Goal: Obtain resource: Obtain resource

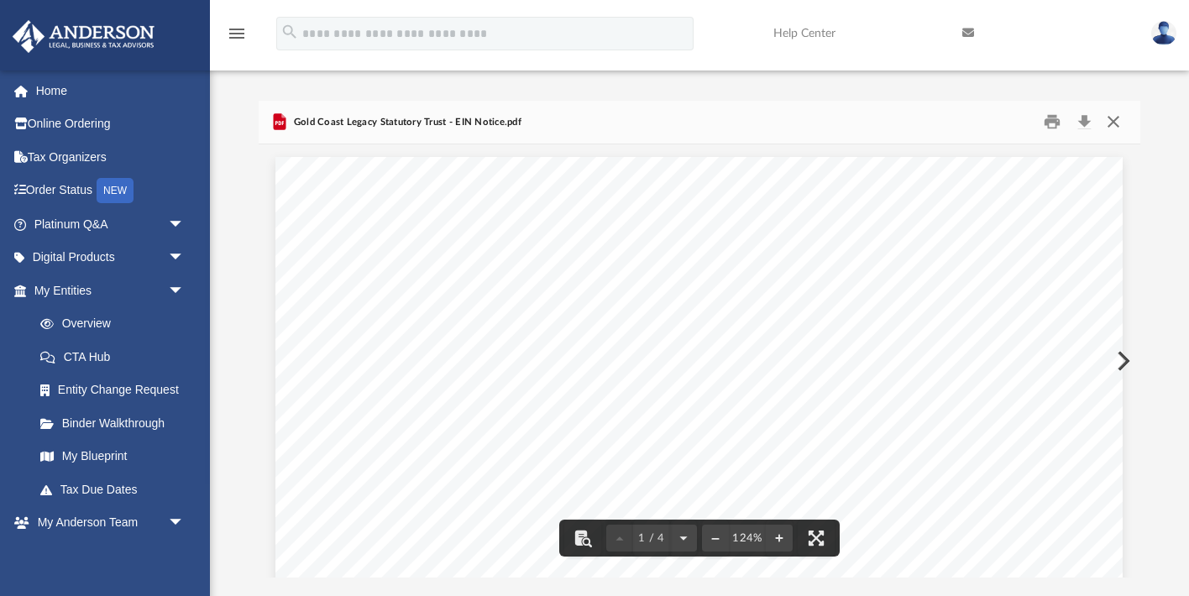
click at [1116, 118] on button "Close" at bounding box center [1114, 122] width 30 height 26
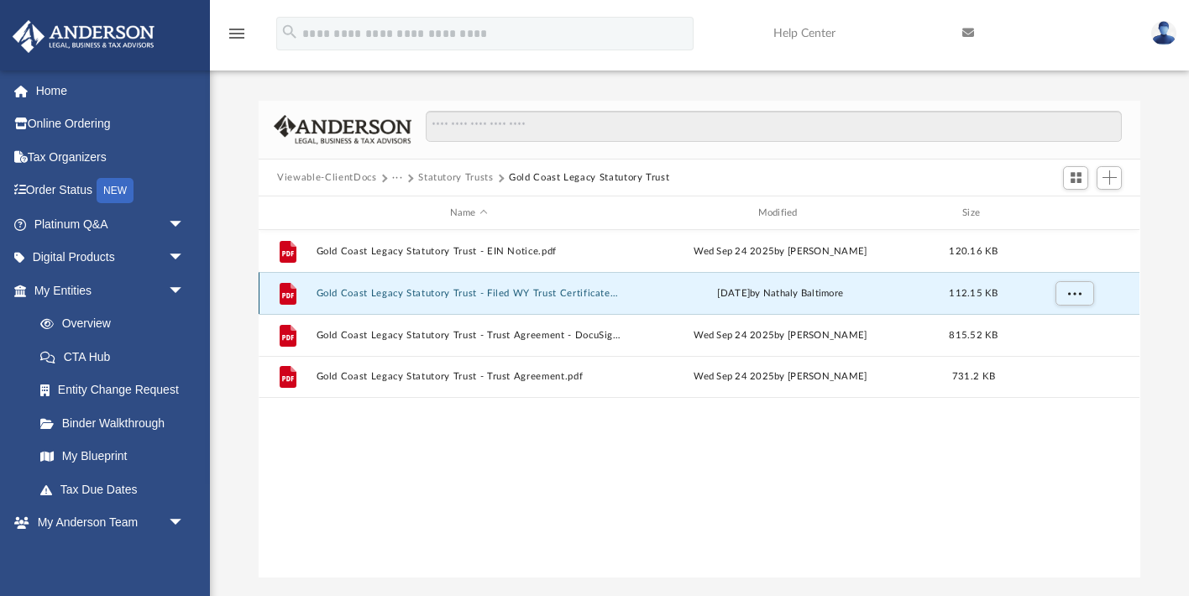
click at [584, 298] on button "Gold Coast Legacy Statutory Trust - Filed WY Trust Certificate.pdf" at bounding box center [469, 293] width 305 height 11
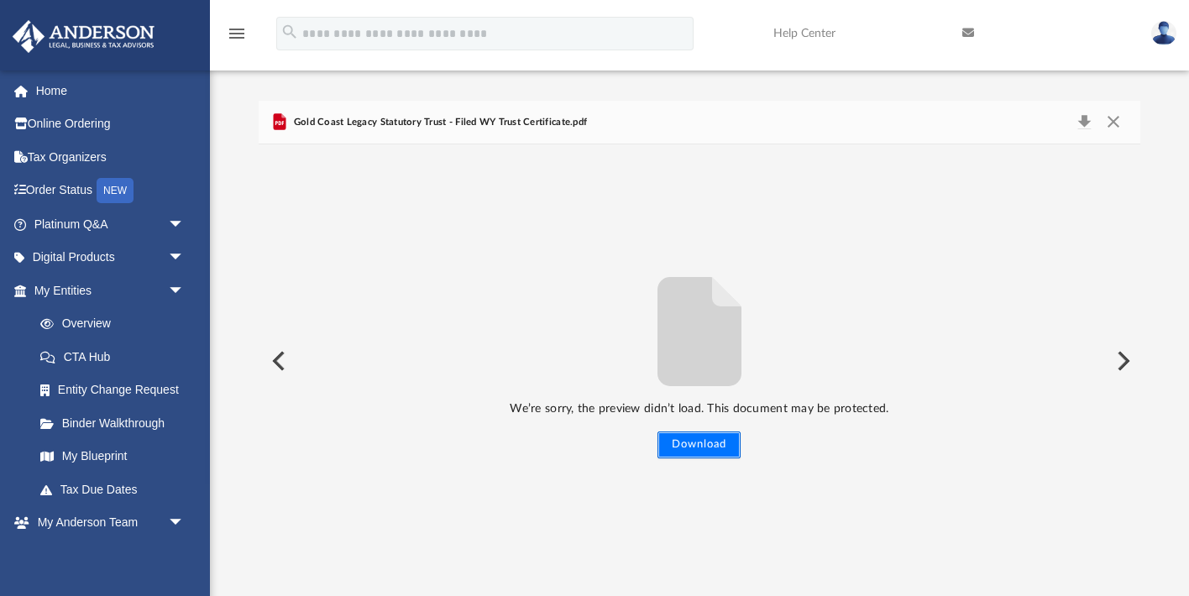
click at [706, 457] on button "Download" at bounding box center [699, 445] width 83 height 27
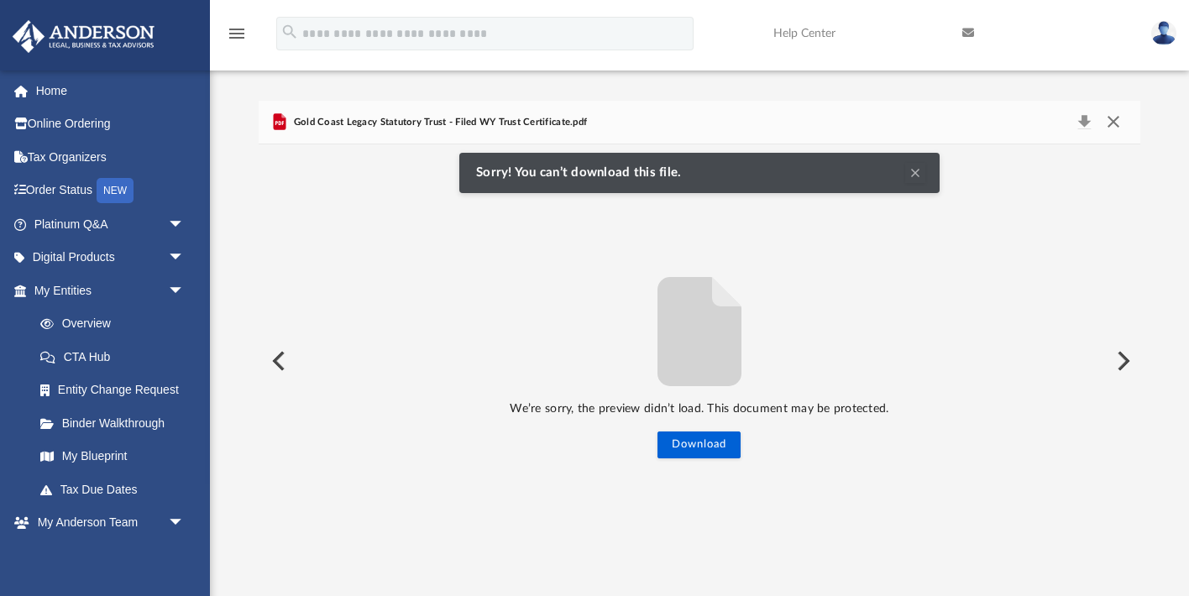
click at [1114, 129] on button "Close" at bounding box center [1114, 123] width 30 height 24
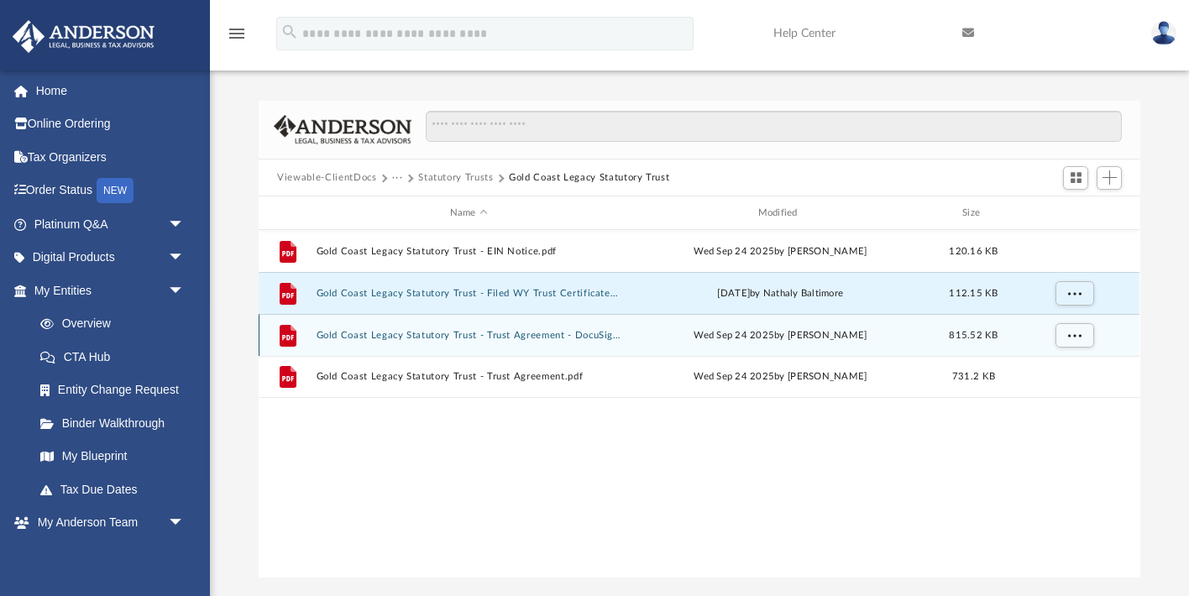
click at [582, 339] on button "Gold Coast Legacy Statutory Trust - Trust Agreement - DocuSigned.pdf" at bounding box center [469, 335] width 305 height 11
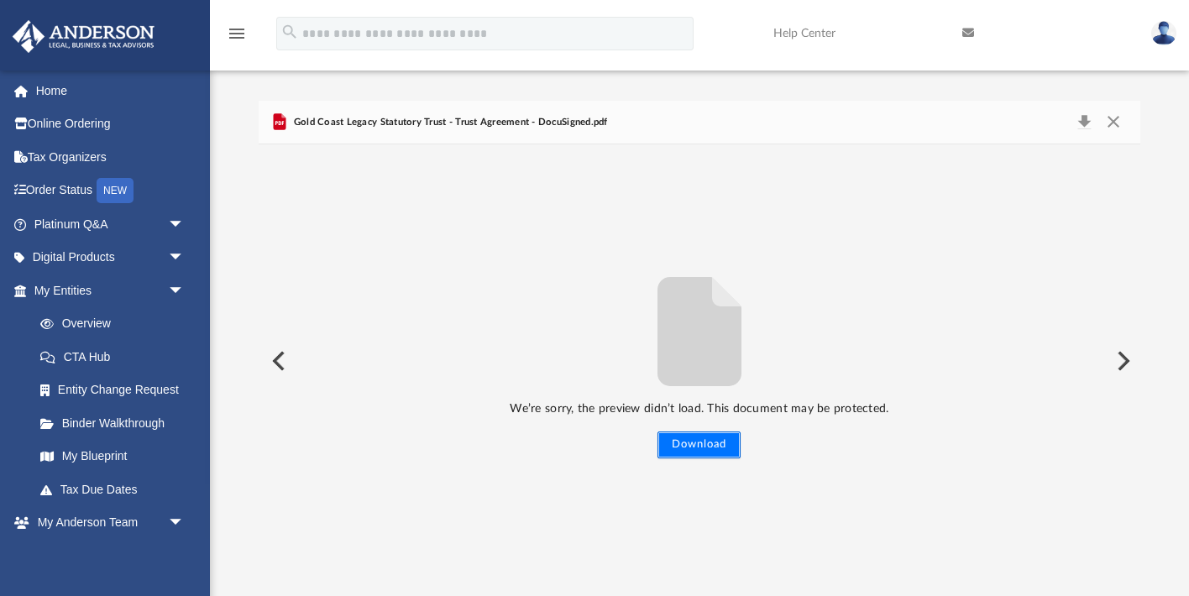
click at [695, 453] on button "Download" at bounding box center [699, 445] width 83 height 27
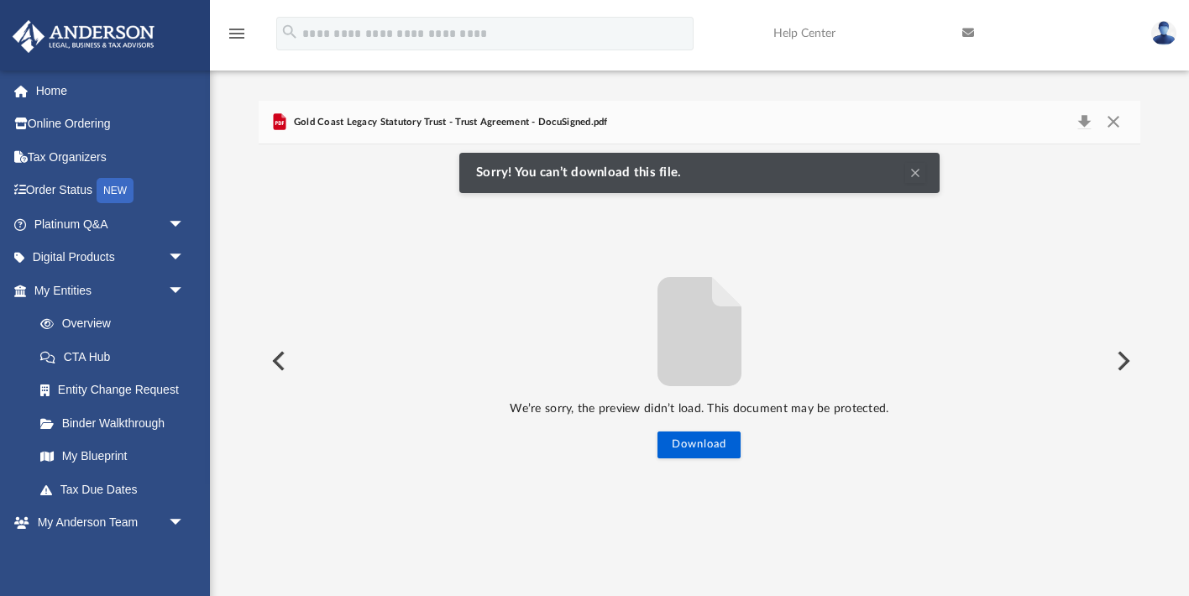
click at [779, 274] on div "We’re sorry, the preview didn’t load. This document may be protected. Download" at bounding box center [699, 362] width 881 height 195
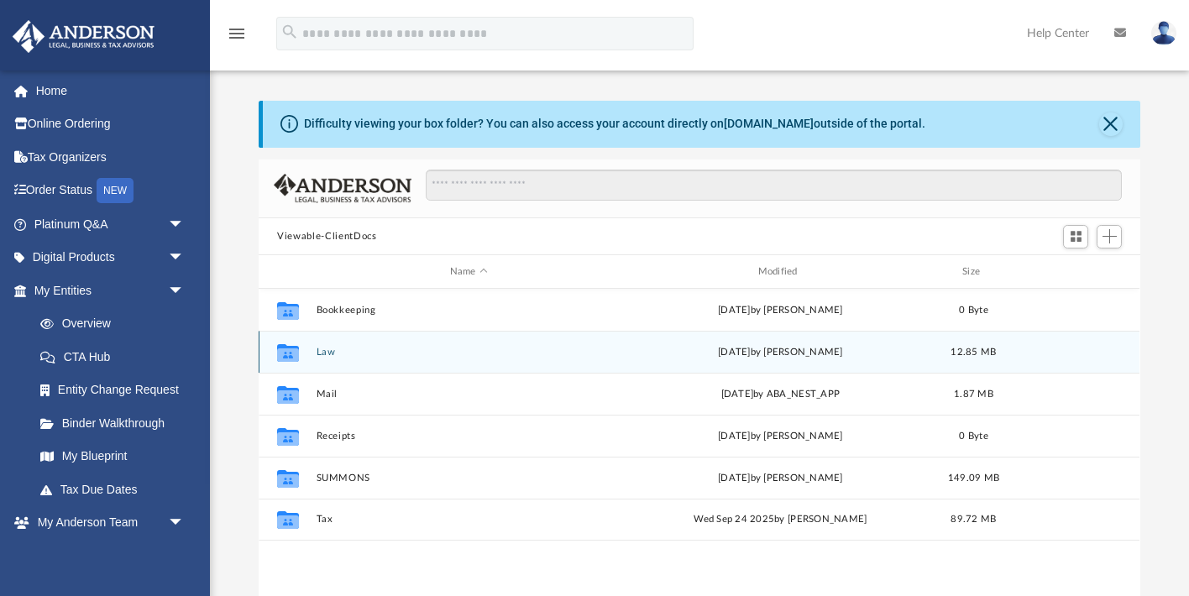
scroll to position [381, 881]
click at [339, 362] on div "Collaborated Folder Law [DATE] by [PERSON_NAME] 12.85 MB" at bounding box center [699, 352] width 881 height 42
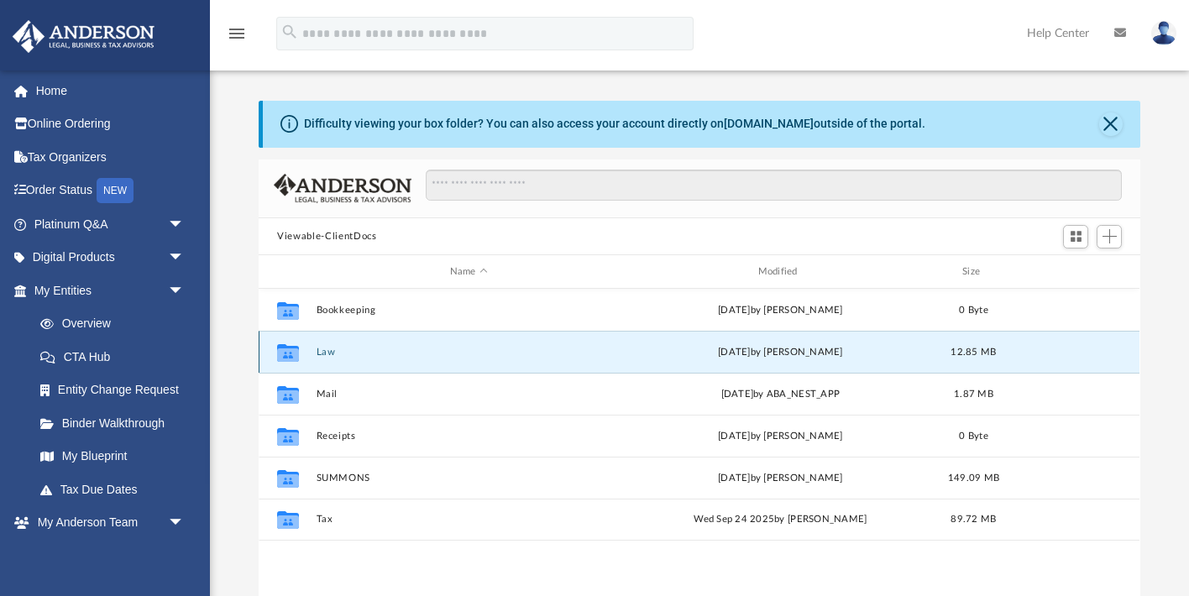
click at [330, 355] on button "Law" at bounding box center [469, 352] width 305 height 11
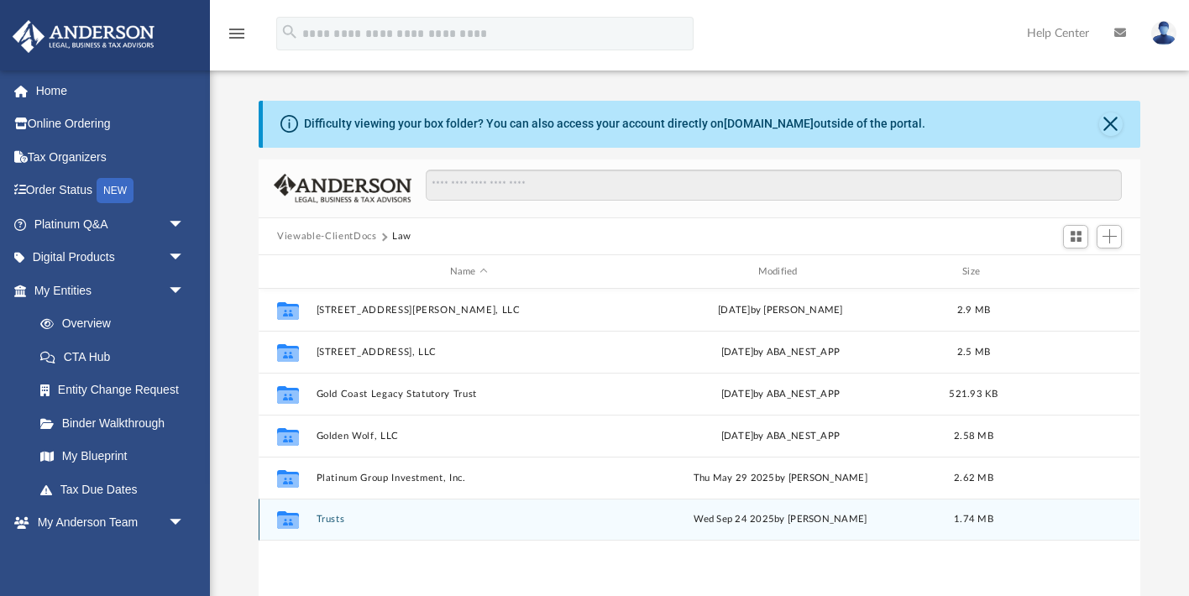
click at [333, 519] on button "Trusts" at bounding box center [469, 520] width 305 height 11
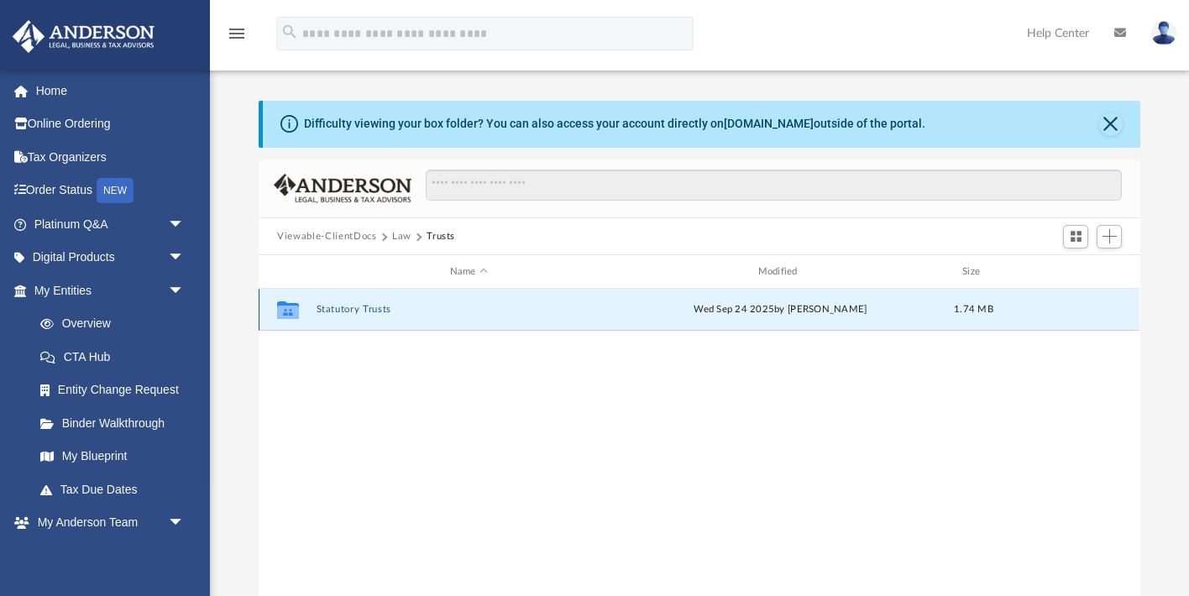
click at [370, 312] on button "Statutory Trusts" at bounding box center [469, 310] width 305 height 11
click at [370, 312] on button "Gold Coast Legacy Statutory Trust" at bounding box center [469, 310] width 305 height 11
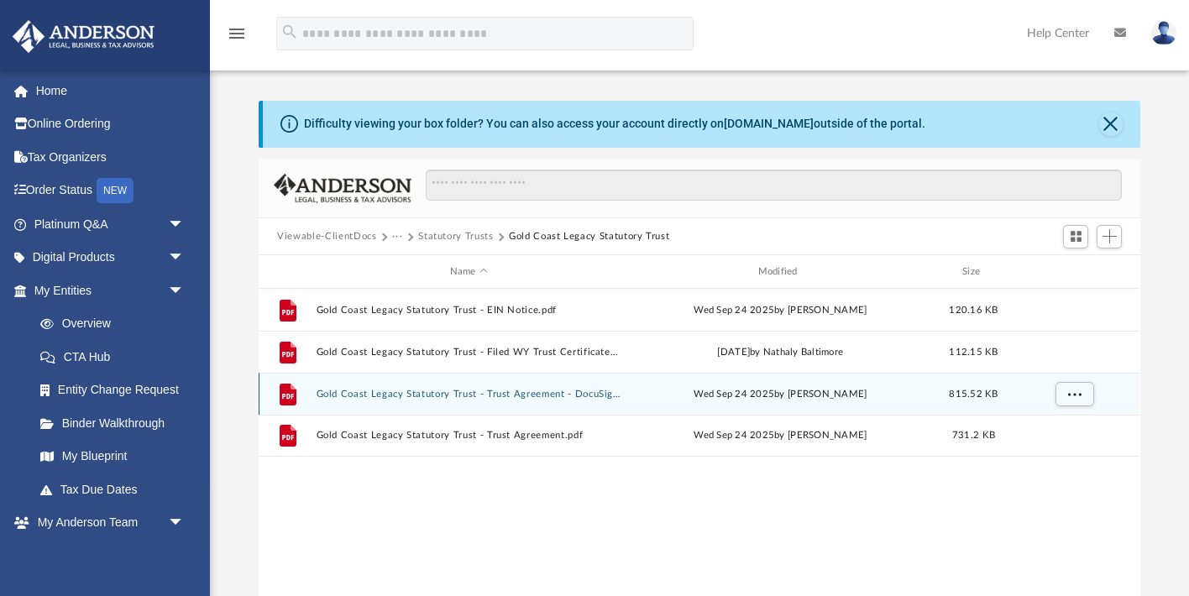
click at [419, 385] on div "File Gold Coast Legacy Statutory Trust - Trust Agreement - DocuSigned.pdf Wed S…" at bounding box center [699, 394] width 881 height 42
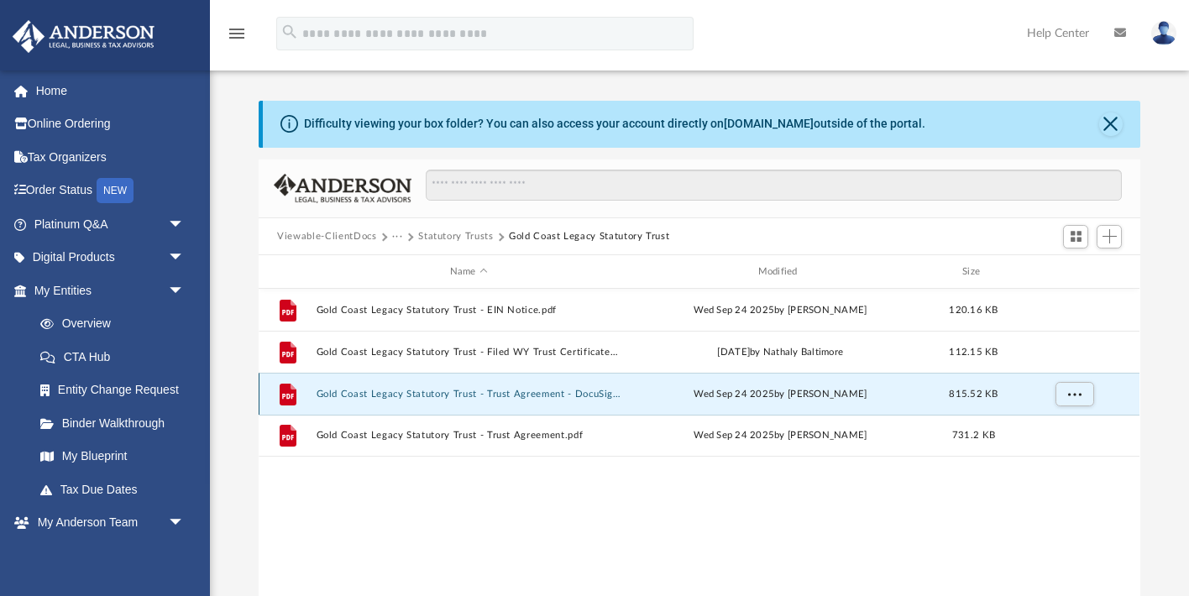
click at [426, 389] on button "Gold Coast Legacy Statutory Trust - Trust Agreement - DocuSigned.pdf" at bounding box center [469, 394] width 305 height 11
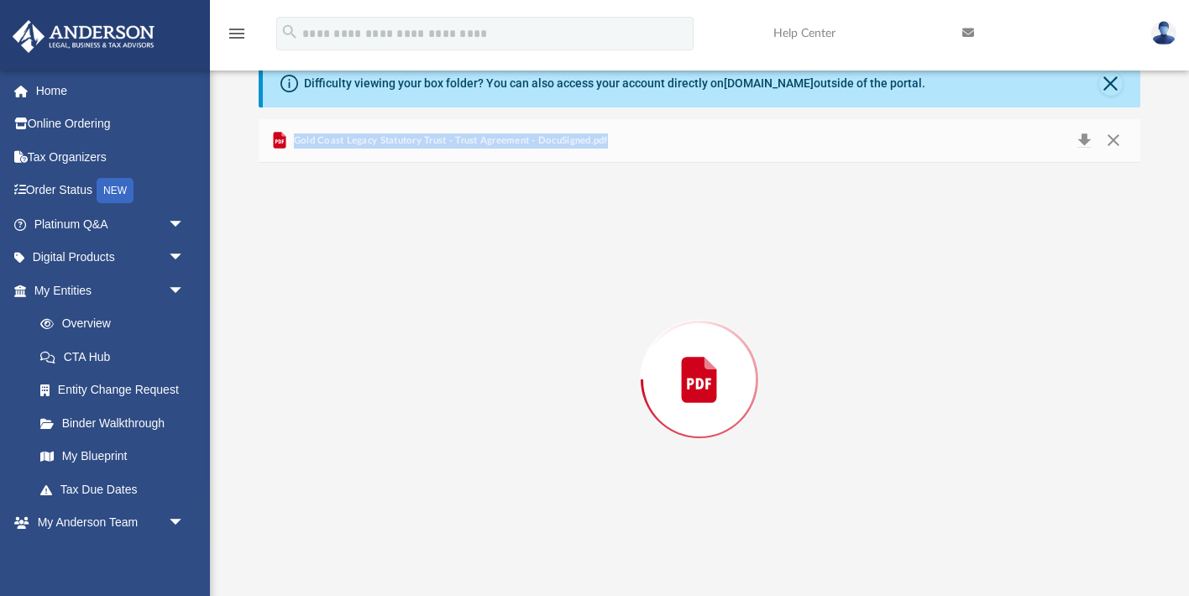
click at [426, 389] on div "Preview" at bounding box center [699, 379] width 881 height 433
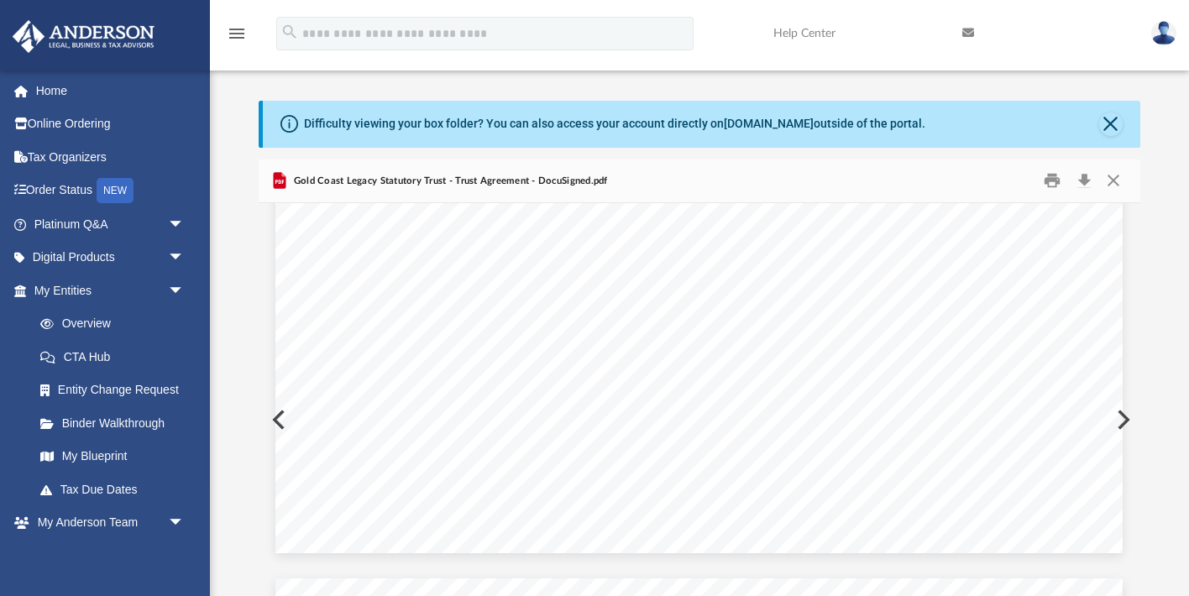
scroll to position [6348, 0]
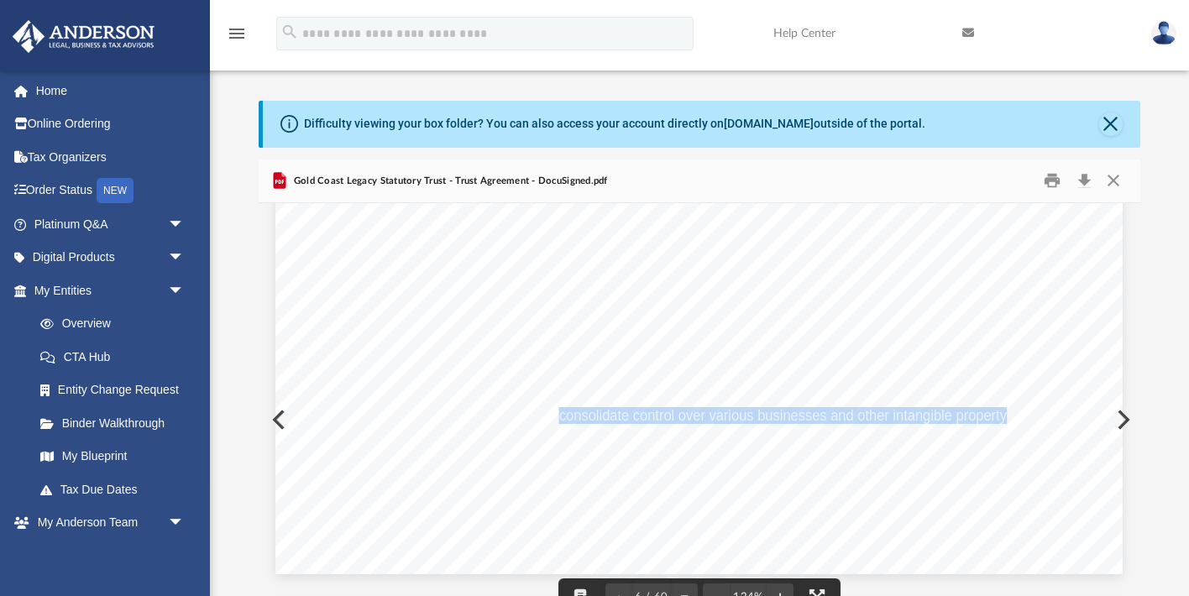
drag, startPoint x: 561, startPoint y: 417, endPoint x: 1008, endPoint y: 419, distance: 446.9
click at [1008, 419] on span "The purpose of the Trust is to consolidate control over various businesses and …" at bounding box center [698, 415] width 647 height 15
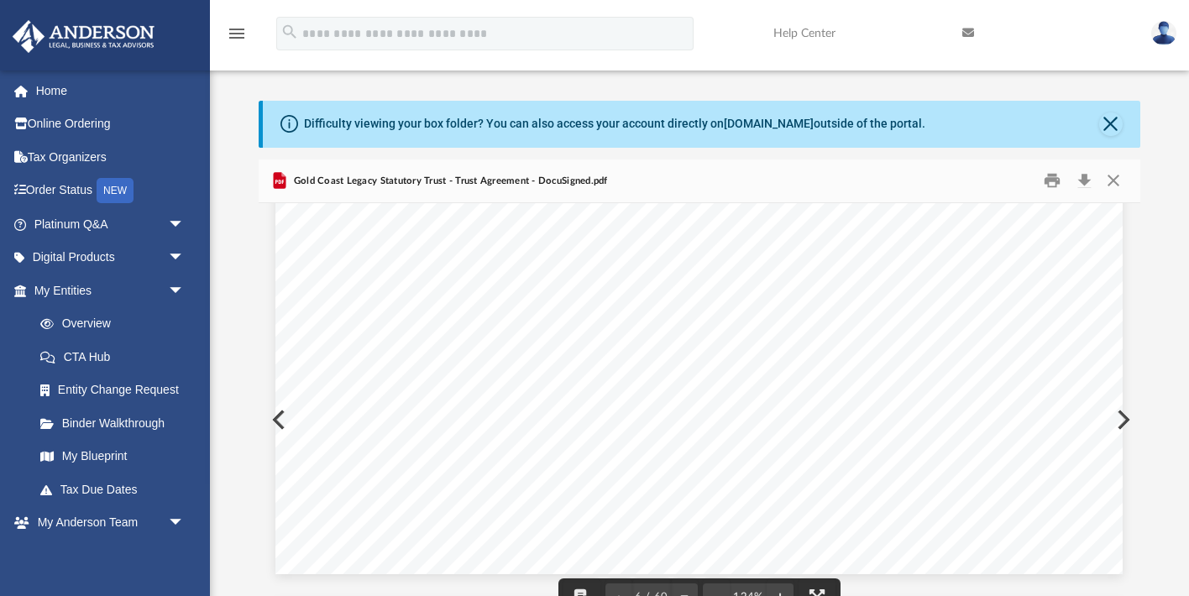
click at [564, 420] on span "The purpose of the Trust is to consolidate control over various businesses and …" at bounding box center [698, 415] width 647 height 15
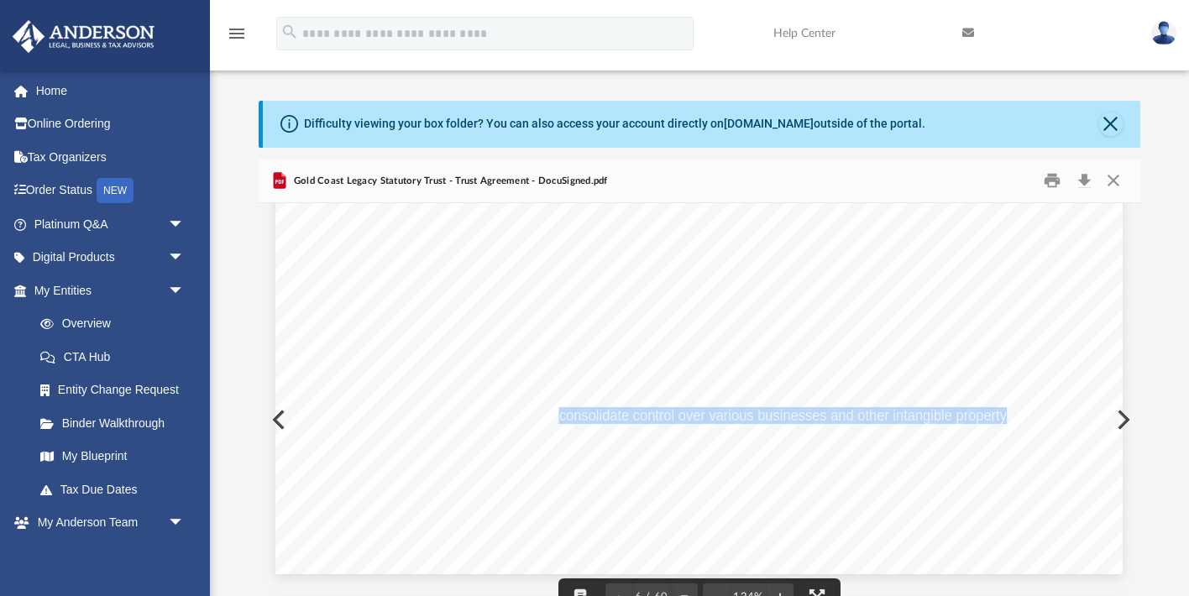
drag, startPoint x: 562, startPoint y: 418, endPoint x: 1008, endPoint y: 417, distance: 446.0
click at [1008, 417] on span "The purpose of the Trust is to consolidate control over various businesses and …" at bounding box center [698, 415] width 647 height 15
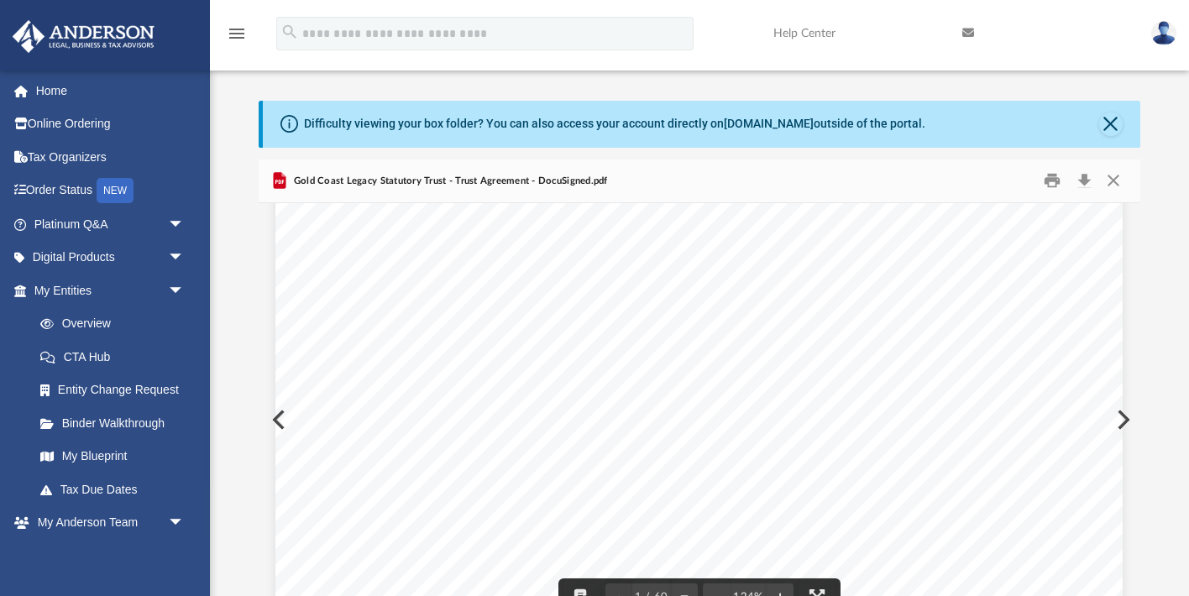
scroll to position [0, 0]
click at [1115, 123] on button "Close" at bounding box center [1111, 125] width 24 height 24
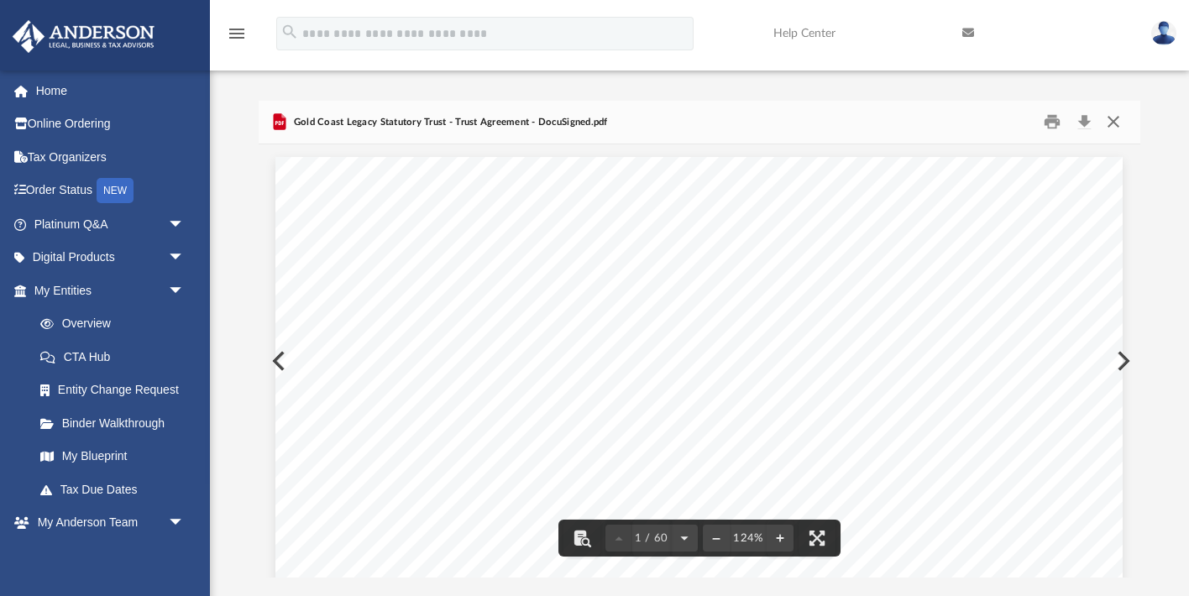
click at [1116, 121] on button "Close" at bounding box center [1114, 122] width 30 height 26
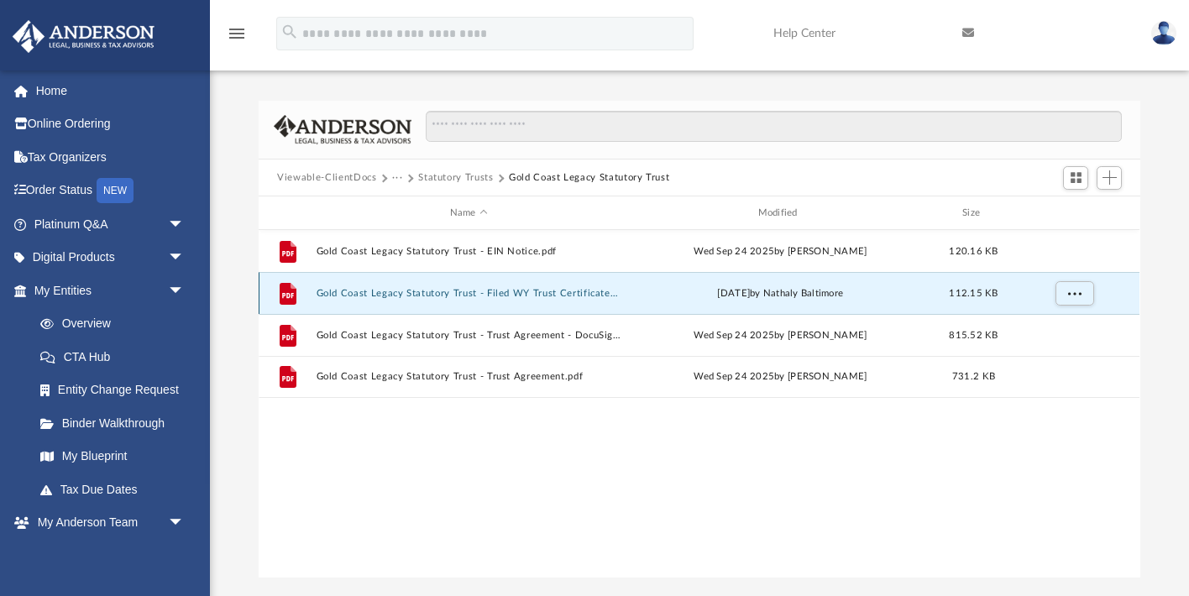
click at [521, 298] on button "Gold Coast Legacy Statutory Trust - Filed WY Trust Certificate.pdf" at bounding box center [469, 293] width 305 height 11
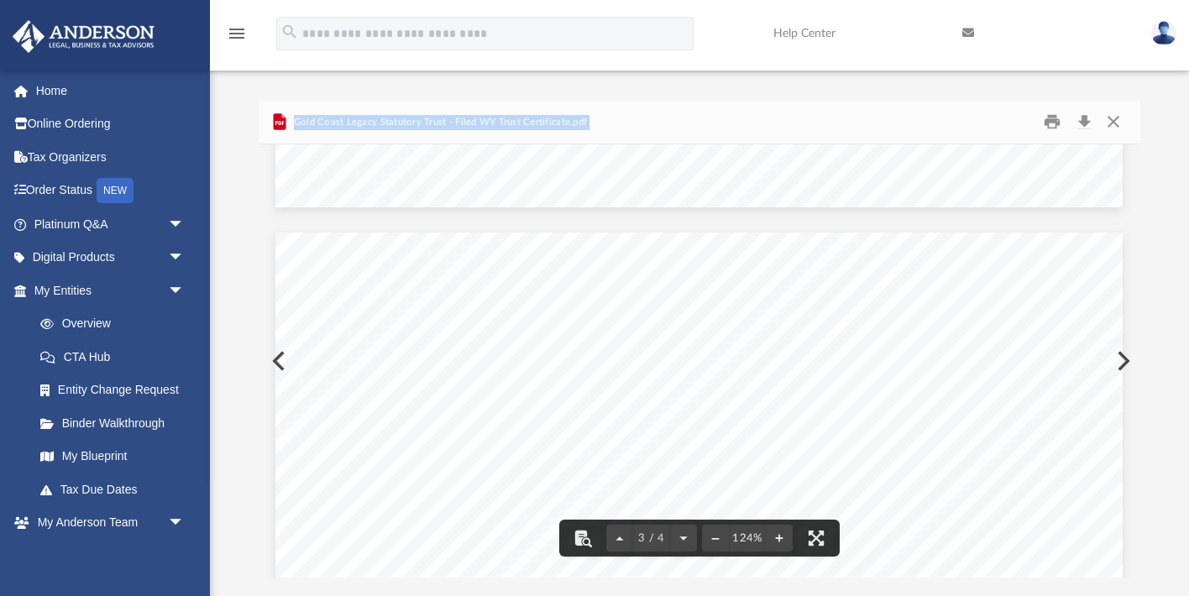
scroll to position [1824, 0]
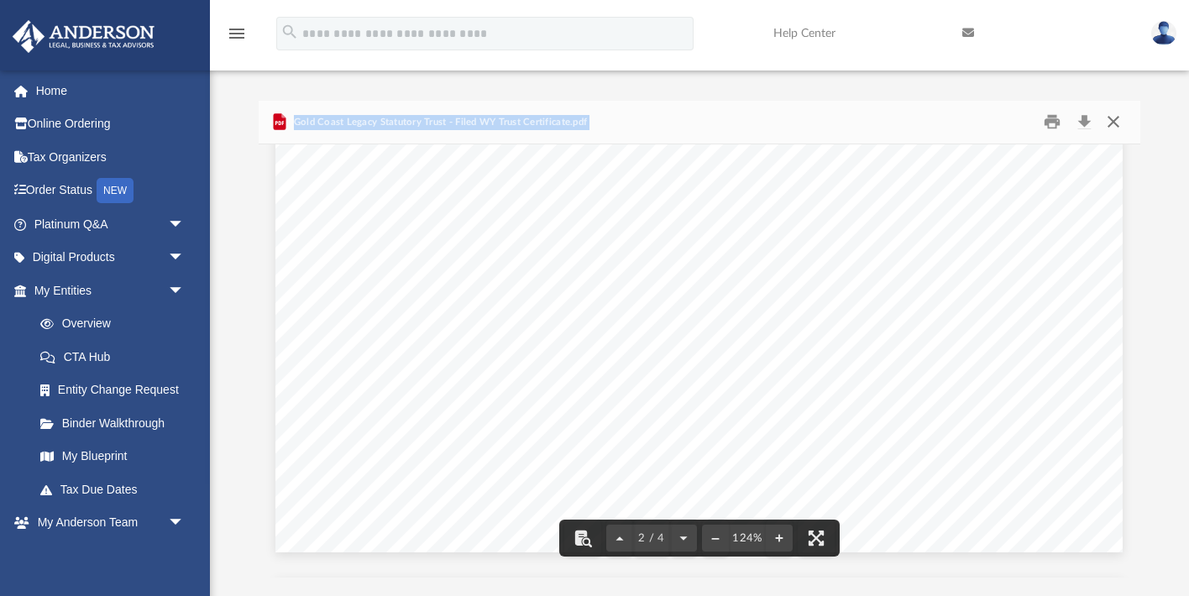
click at [1116, 126] on button "Close" at bounding box center [1114, 122] width 30 height 26
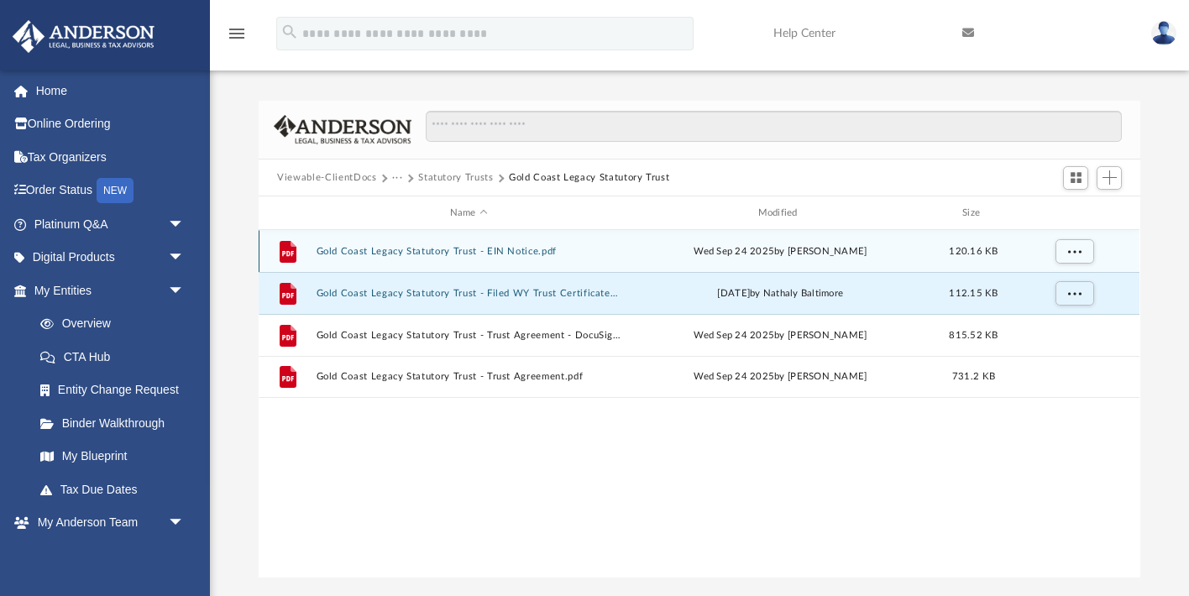
click at [540, 249] on button "Gold Coast Legacy Statutory Trust - EIN Notice.pdf" at bounding box center [469, 251] width 305 height 11
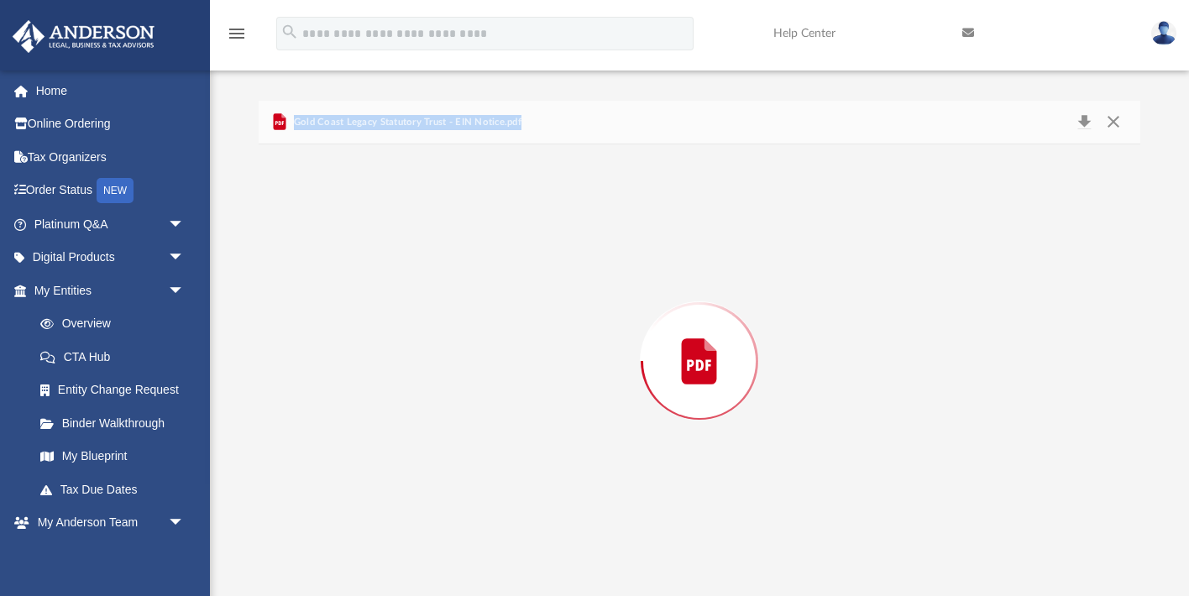
click at [540, 249] on div "Preview" at bounding box center [699, 360] width 881 height 433
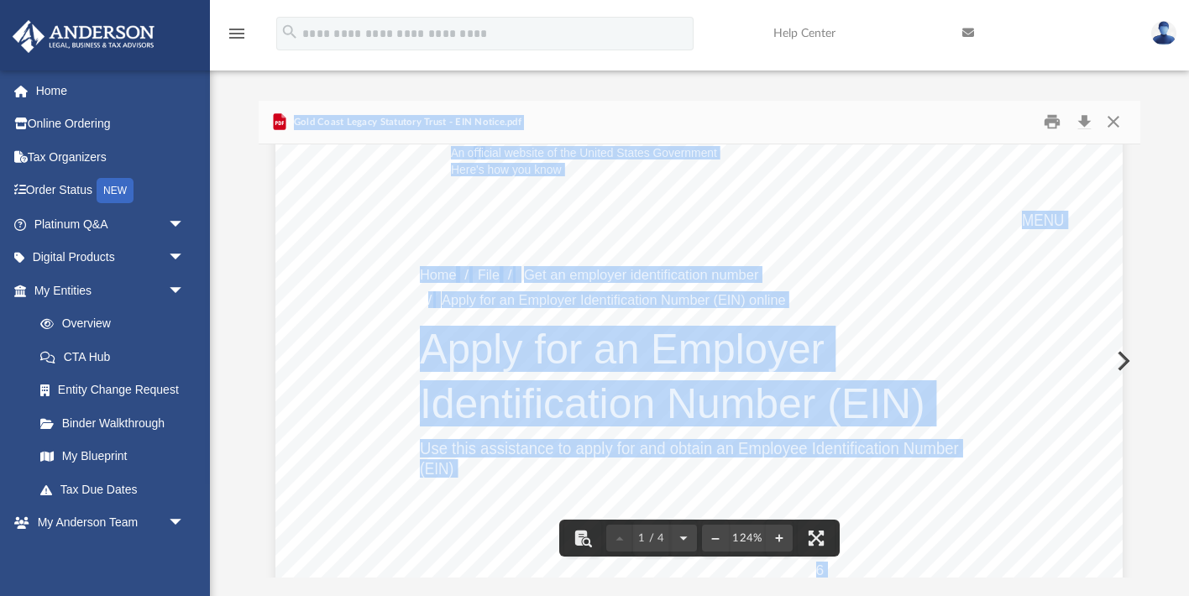
scroll to position [64, 0]
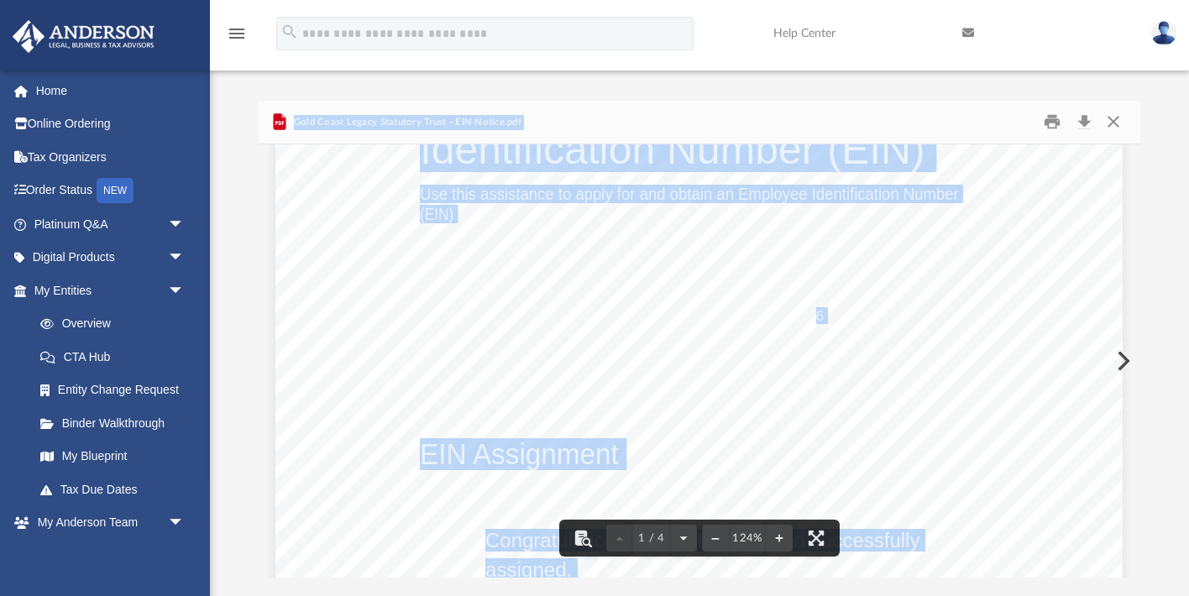
scroll to position [342, 0]
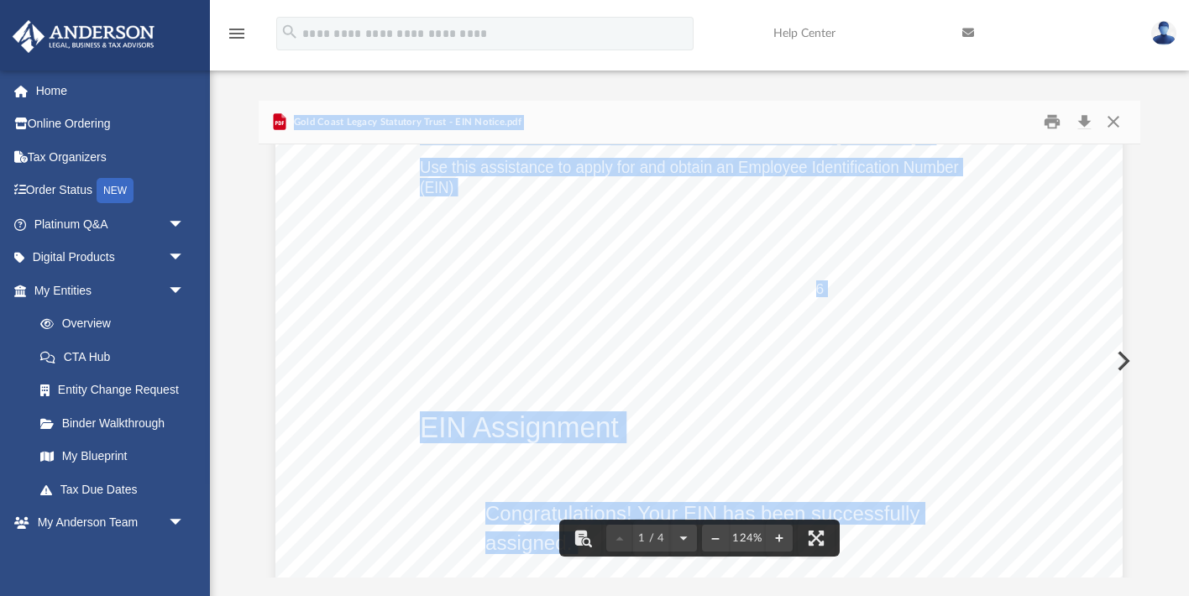
click at [372, 459] on div "An o ﬀ icial website of the United States Government Here's how you know Home /…" at bounding box center [700, 363] width 848 height 1097
click at [541, 468] on div "An o ﬀ icial website of the United States Government Here's how you know Home /…" at bounding box center [700, 363] width 848 height 1097
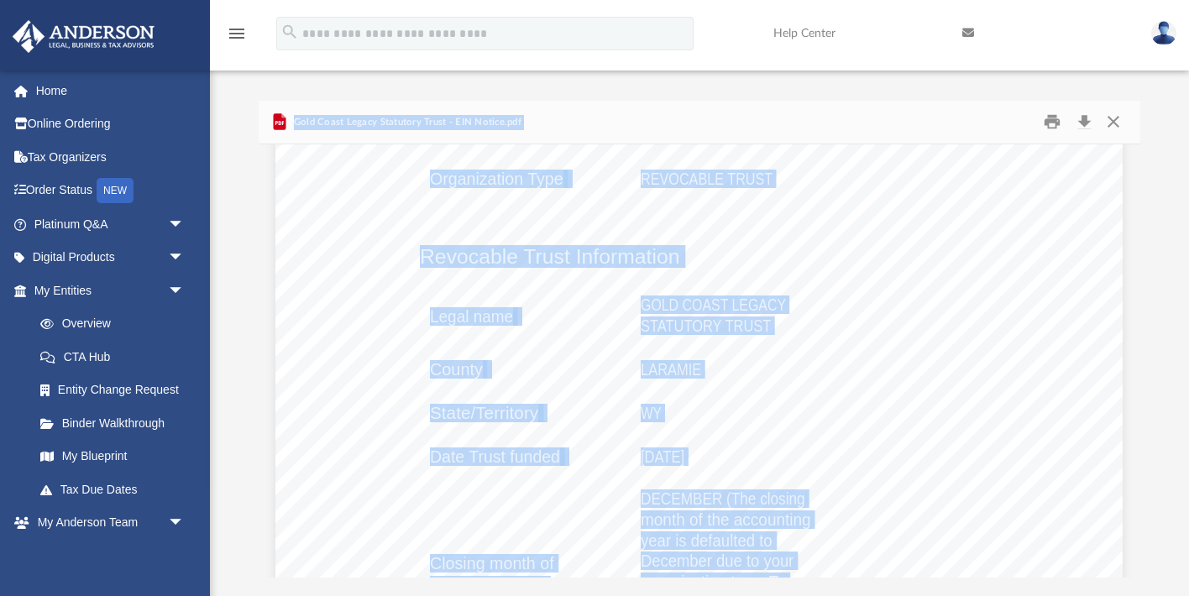
scroll to position [1636, 0]
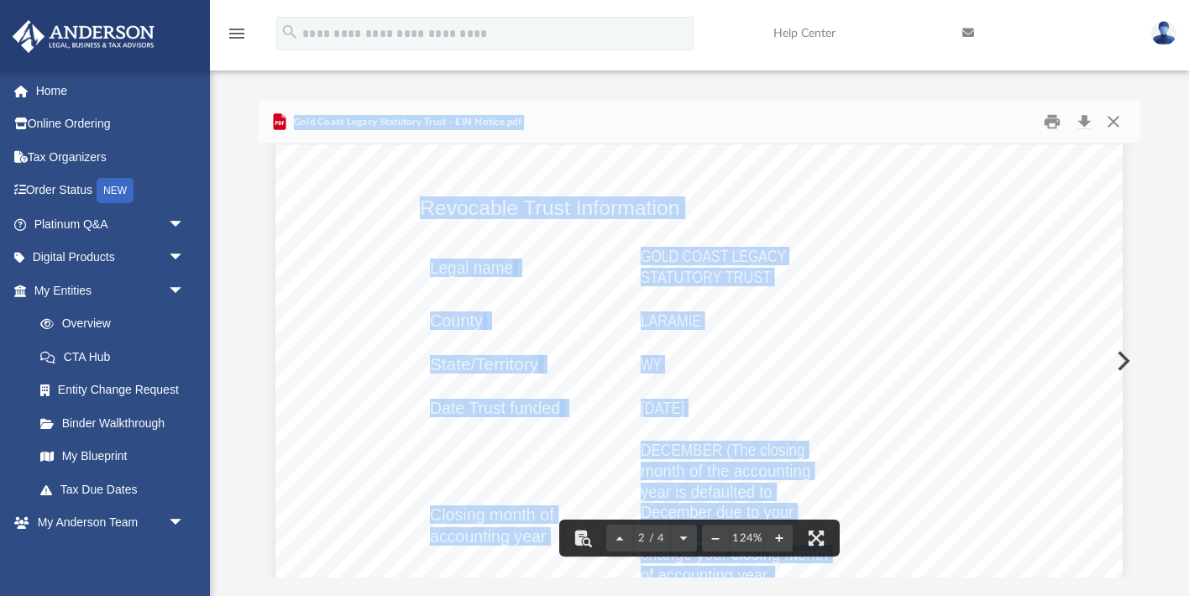
click at [682, 412] on span "[DATE]" at bounding box center [663, 409] width 44 height 17
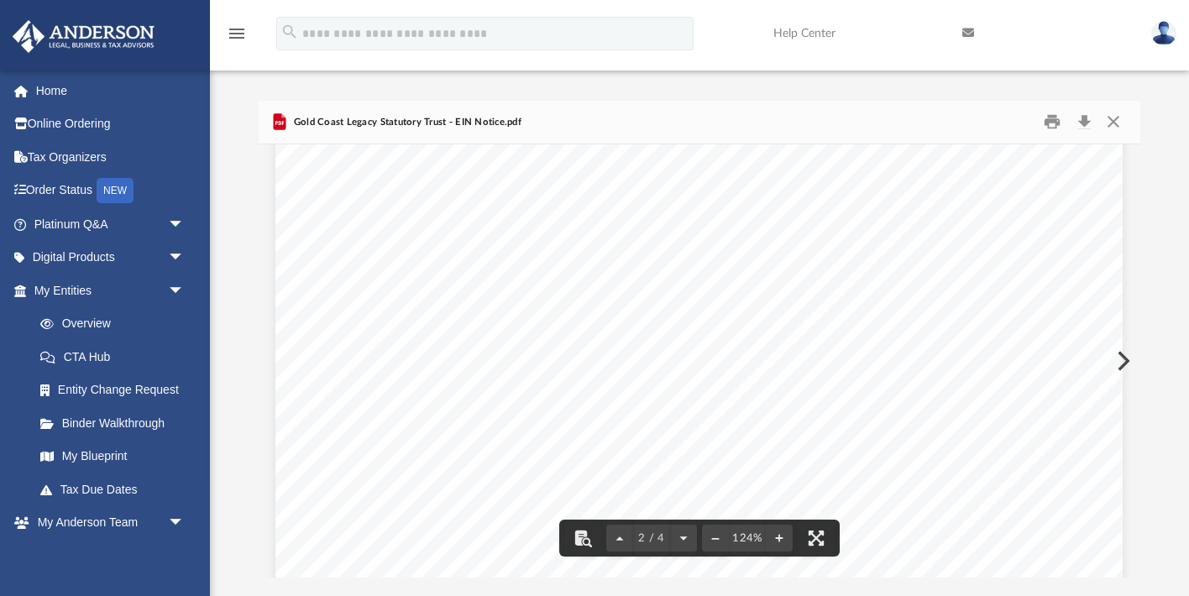
click at [682, 412] on span "[DATE]" at bounding box center [663, 409] width 44 height 17
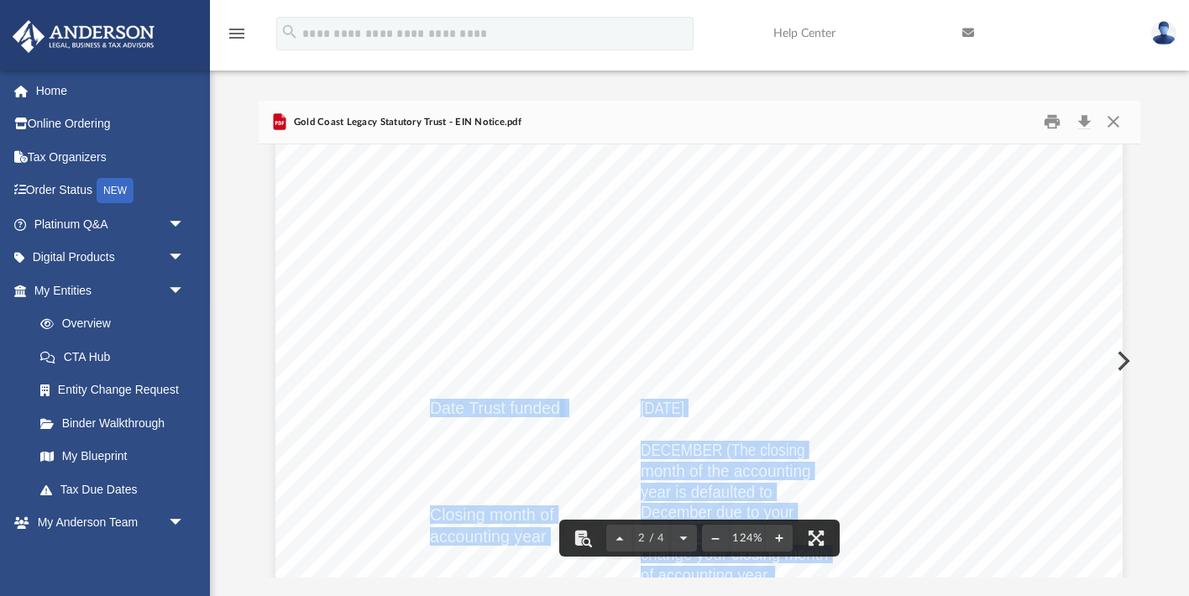
drag, startPoint x: 433, startPoint y: 407, endPoint x: 761, endPoint y: 414, distance: 327.7
click at [761, 414] on div "The EIN Details EIN assigned 39-7199918 Legal name GOLD COAST LEGACY STATUTORY …" at bounding box center [700, 191] width 848 height 1097
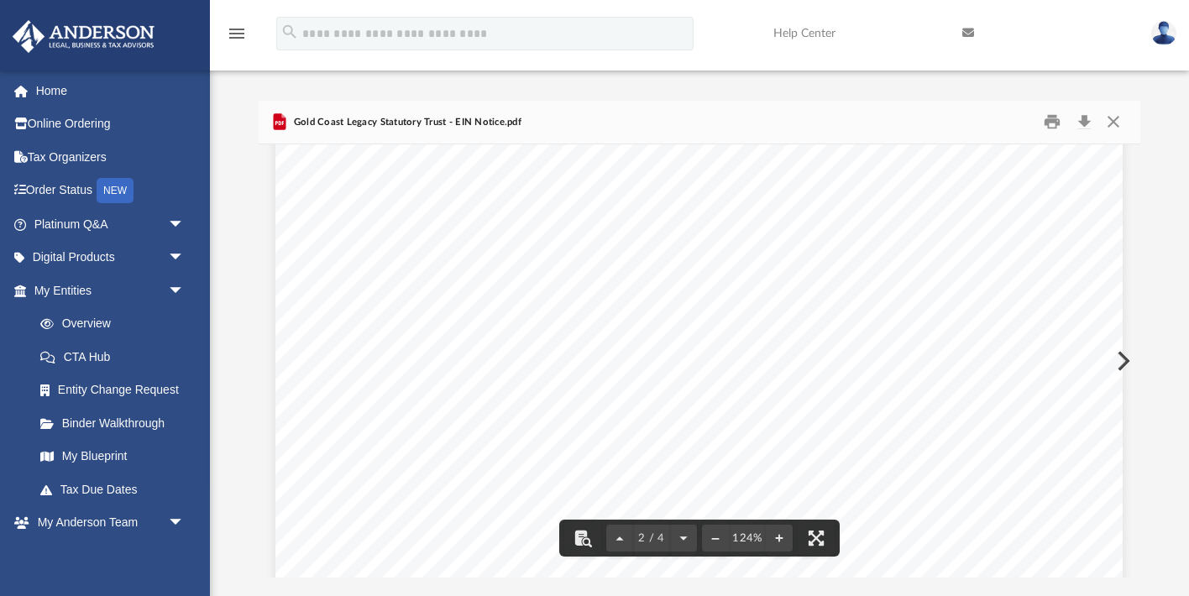
click at [533, 404] on span "Date Trust funded" at bounding box center [495, 409] width 130 height 17
drag, startPoint x: 431, startPoint y: 411, endPoint x: 761, endPoint y: 415, distance: 330.1
click at [761, 415] on div "The EIN Details EIN assigned 39-7199918 Legal name GOLD COAST LEGACY STATUTORY …" at bounding box center [700, 191] width 848 height 1097
